Goal: Information Seeking & Learning: Learn about a topic

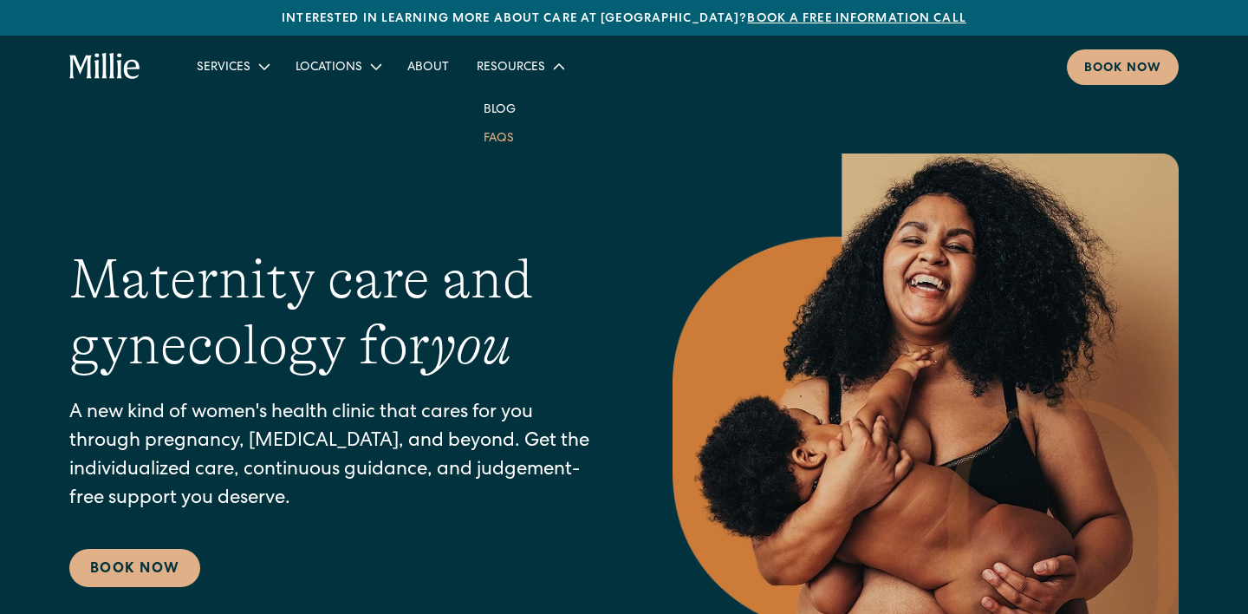
click at [489, 140] on link "FAQs" at bounding box center [499, 137] width 58 height 29
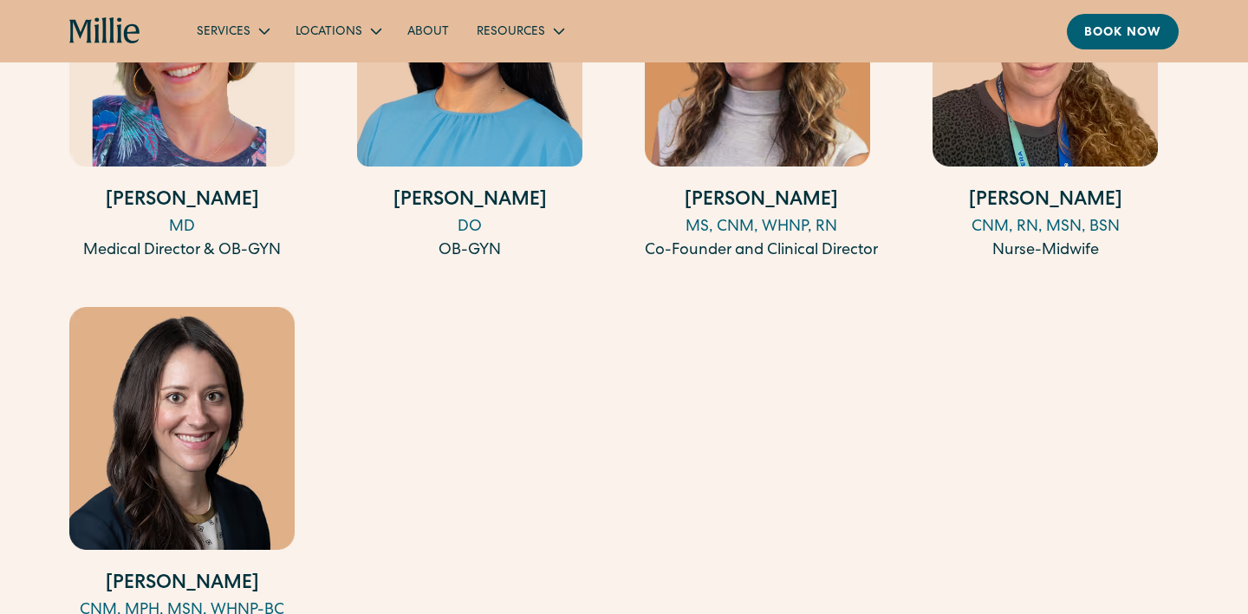
scroll to position [2021, 0]
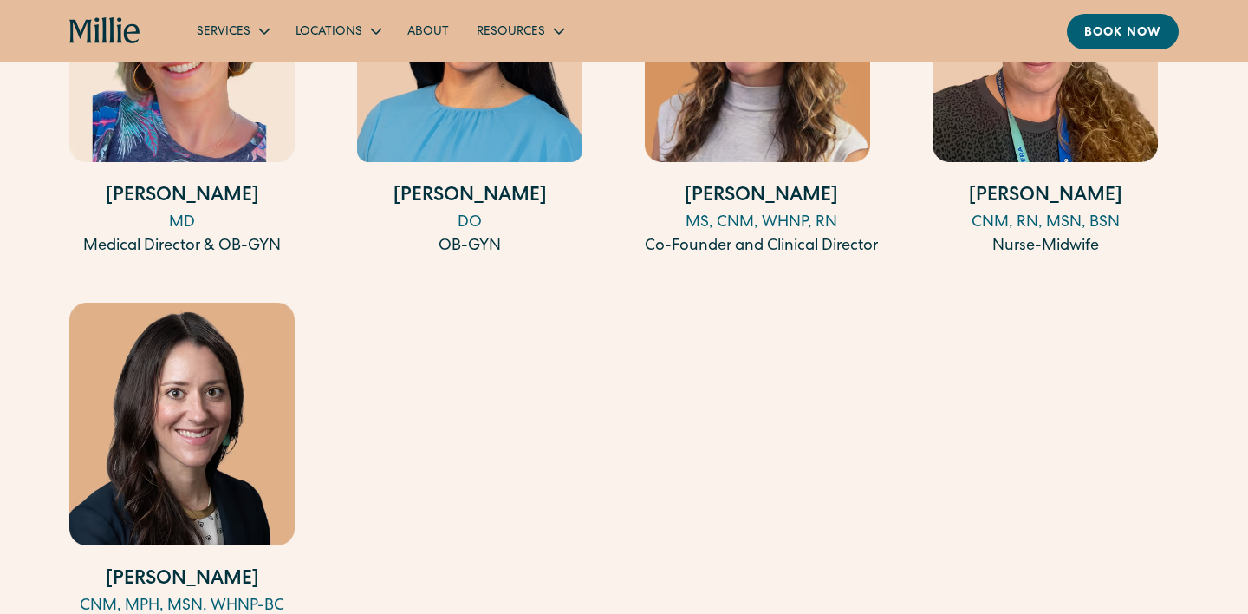
click at [229, 340] on img at bounding box center [181, 424] width 225 height 243
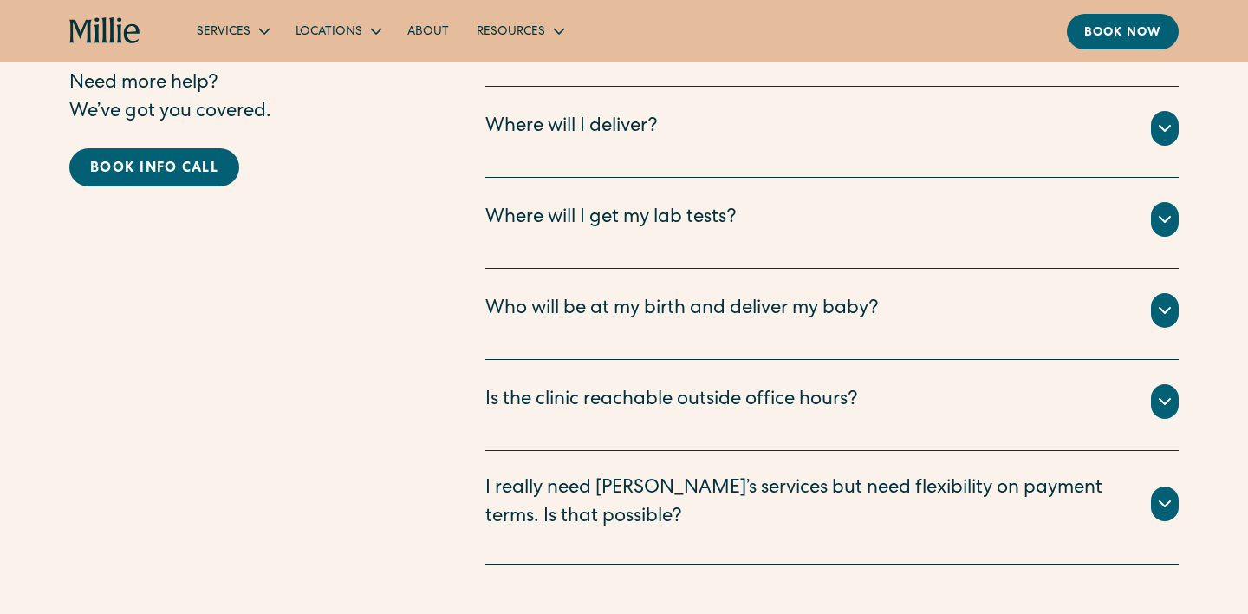
scroll to position [3821, 0]
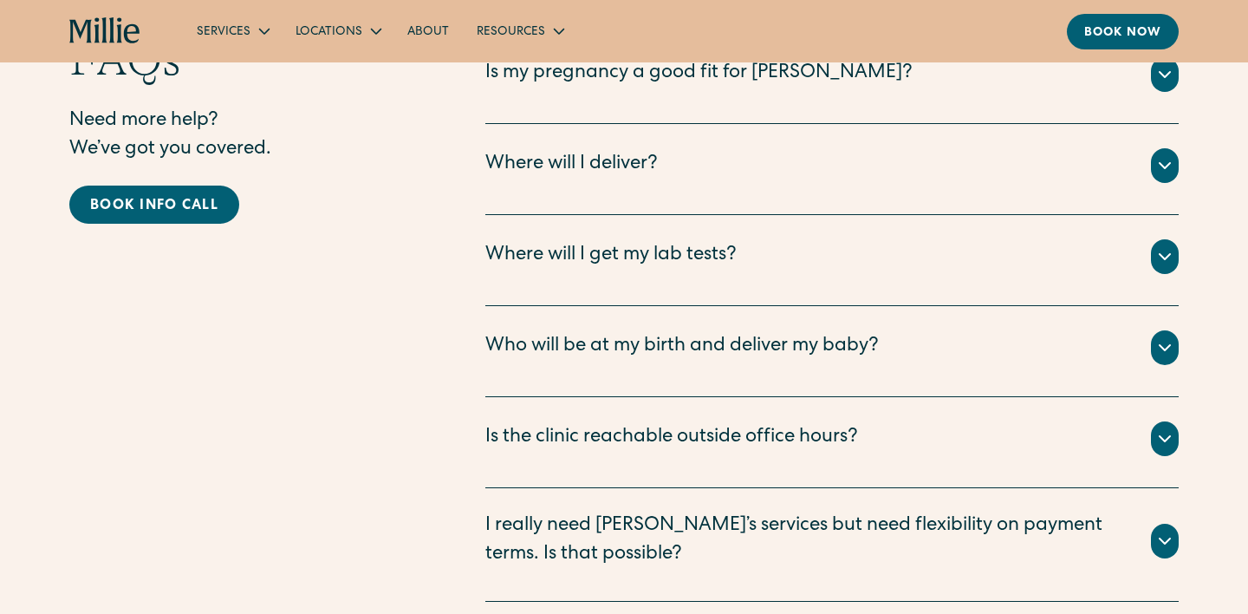
click at [969, 306] on div "Who will be at my birth and deliver my baby? All births take place with your [P…" at bounding box center [831, 351] width 693 height 91
click at [905, 330] on div "Who will be at my birth and deliver my baby?" at bounding box center [831, 347] width 693 height 35
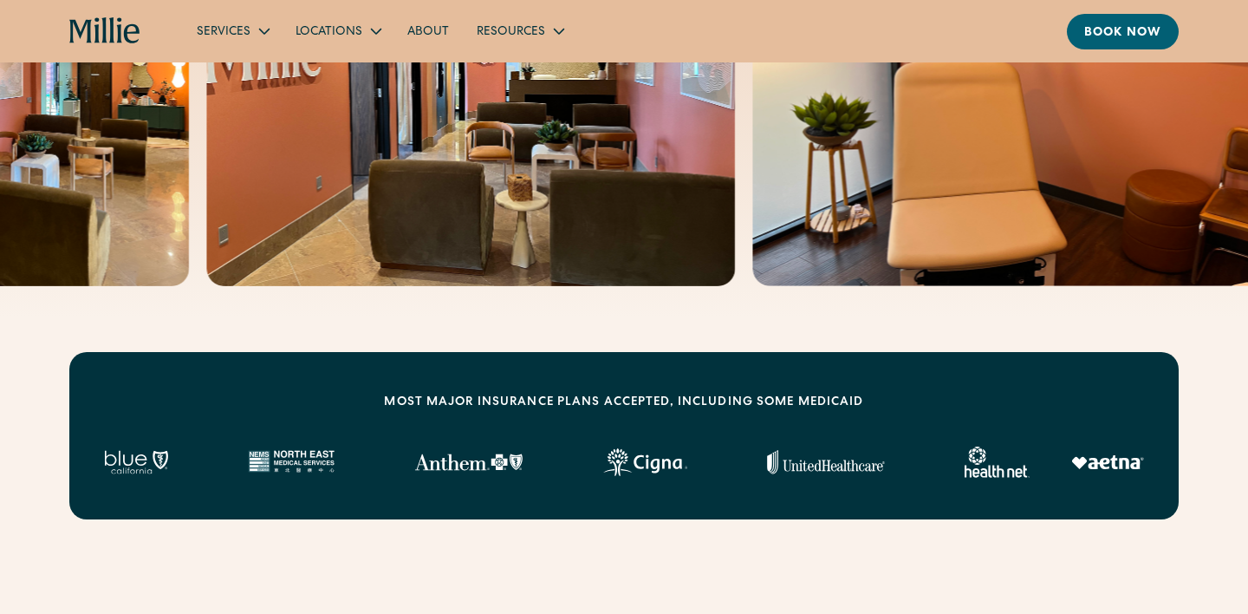
scroll to position [596, 0]
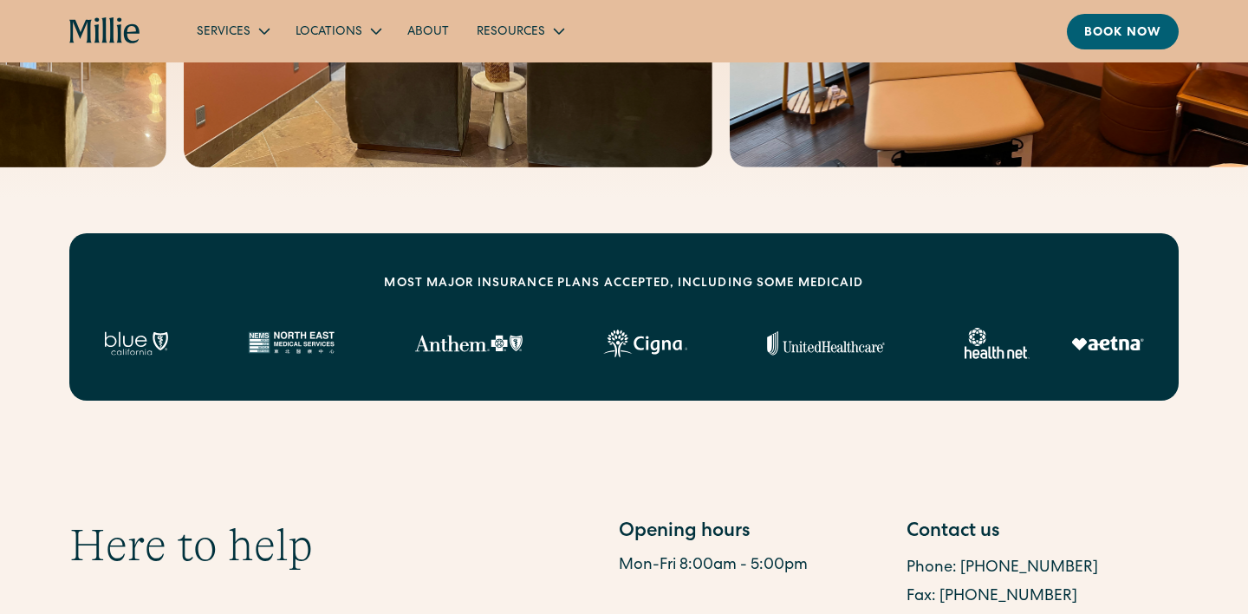
click at [1034, 299] on div "MOST MAJOR INSURANCE PLANS ACCEPTED, INCLUDING some MEDICAID" at bounding box center [624, 316] width 1110 height 167
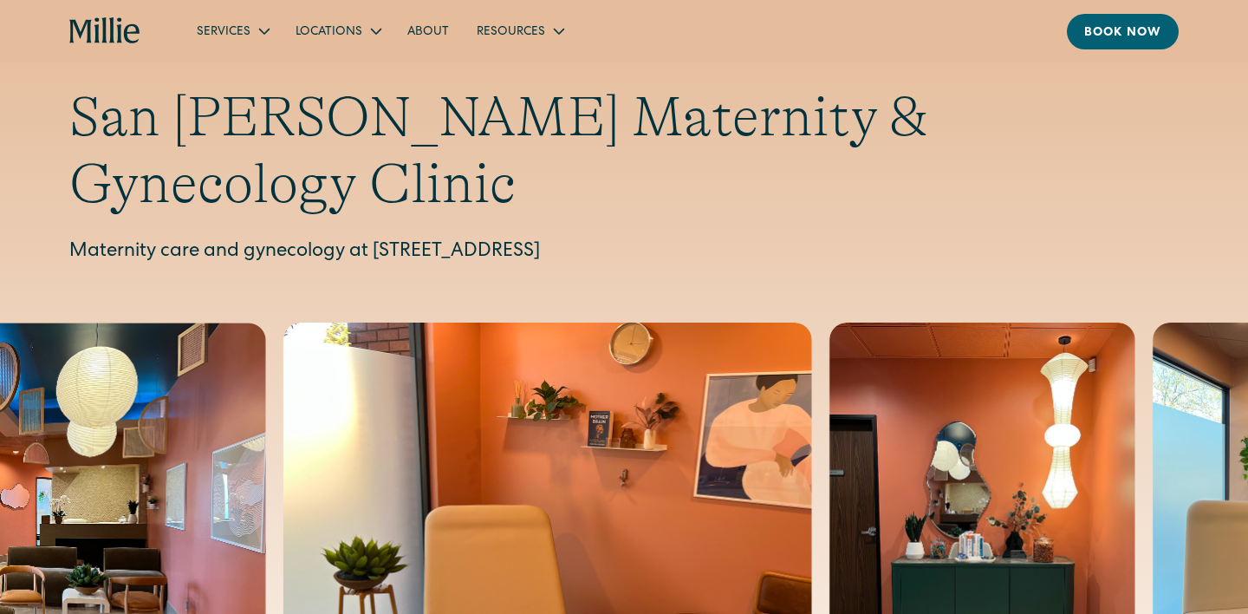
scroll to position [0, 0]
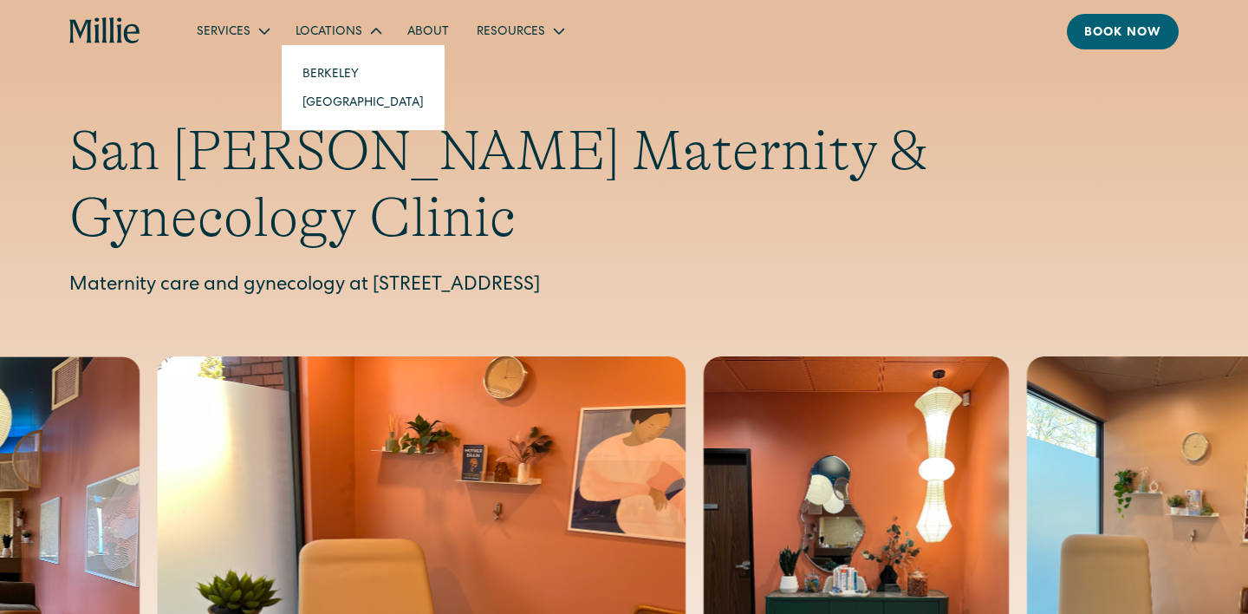
click at [340, 102] on link "[GEOGRAPHIC_DATA]" at bounding box center [363, 102] width 149 height 29
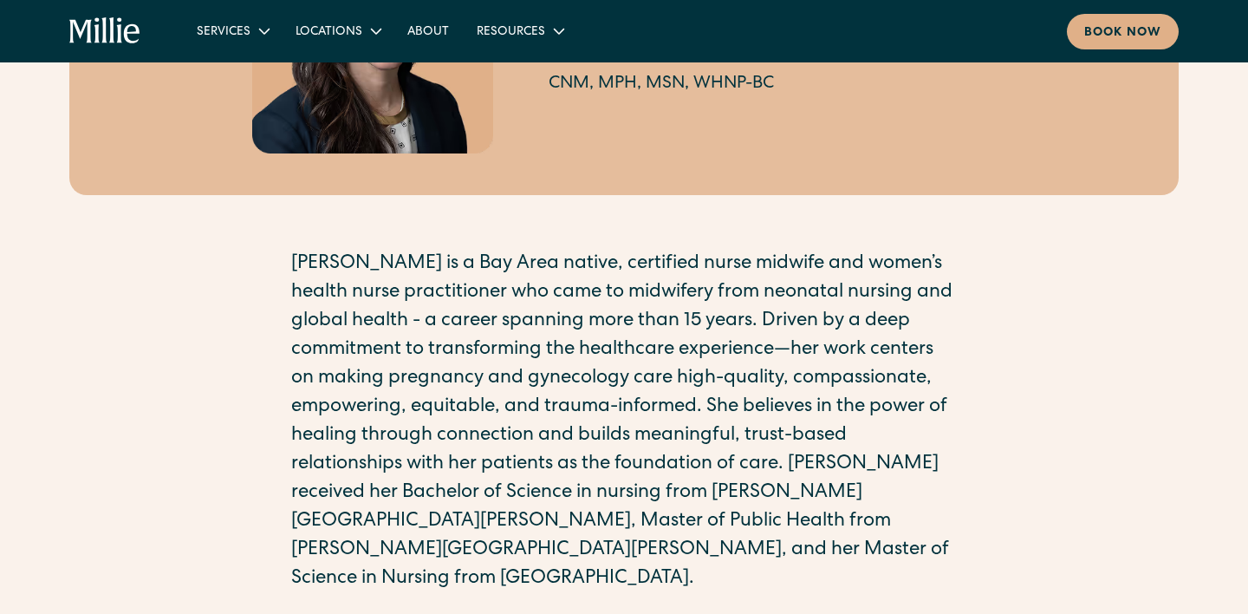
scroll to position [329, 0]
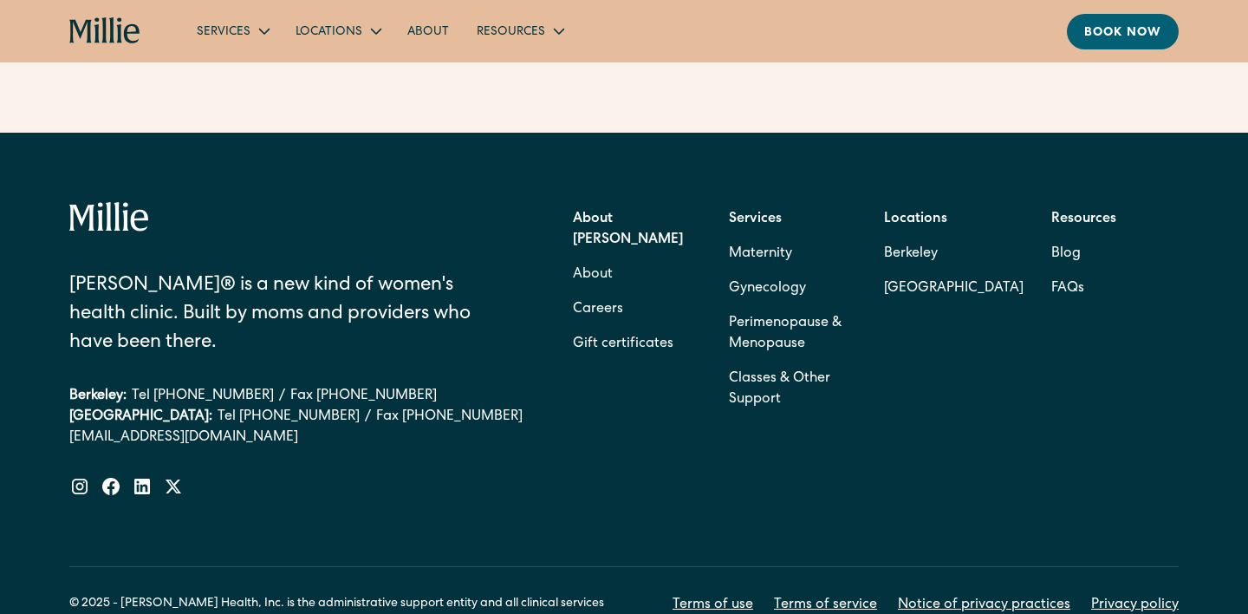
scroll to position [4405, 0]
